Goal: Browse casually: Explore the website without a specific task or goal

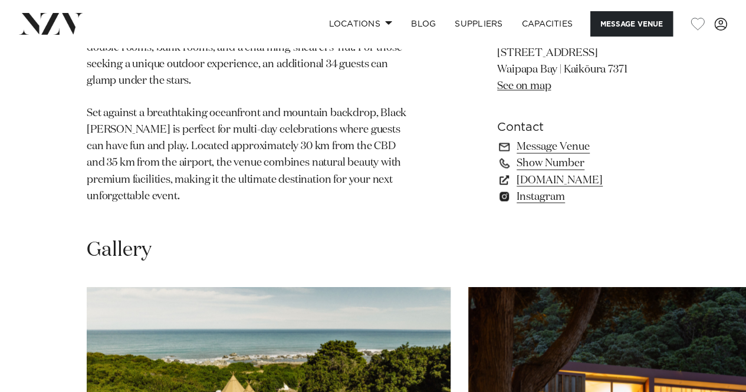
scroll to position [1121, 0]
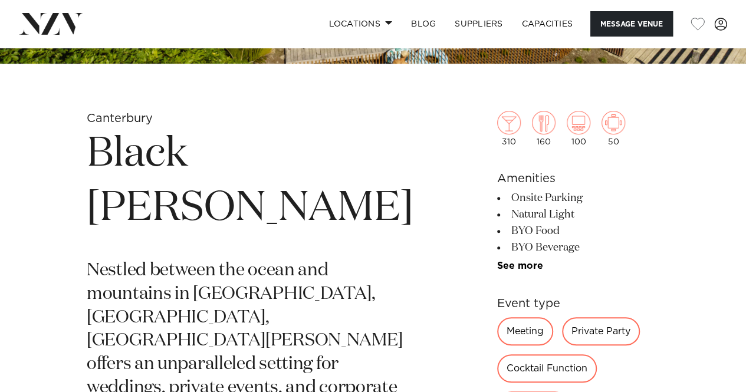
scroll to position [0, 0]
